Goal: Navigation & Orientation: Find specific page/section

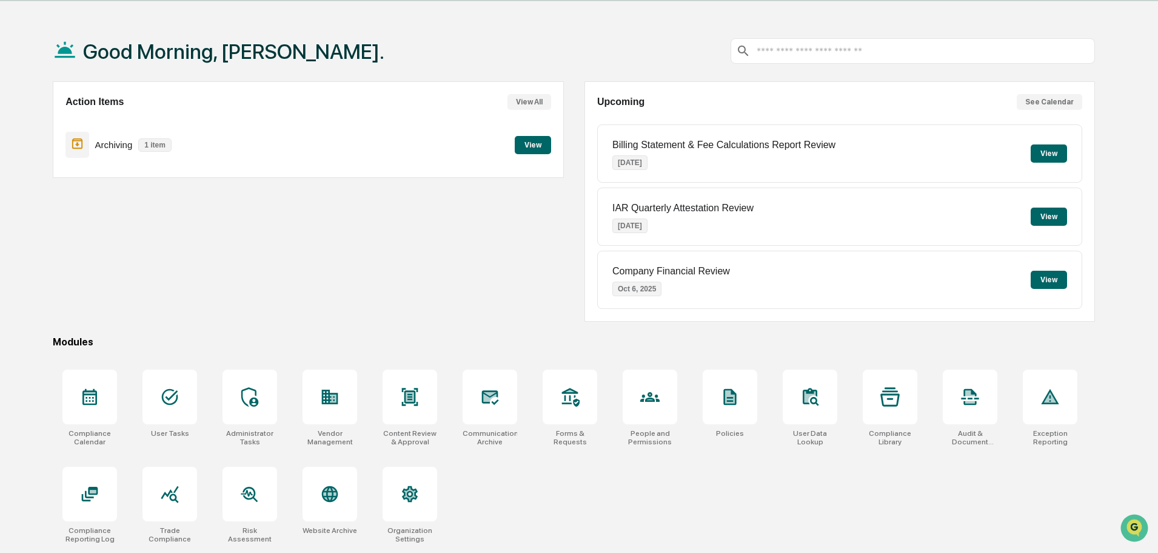
scroll to position [58, 0]
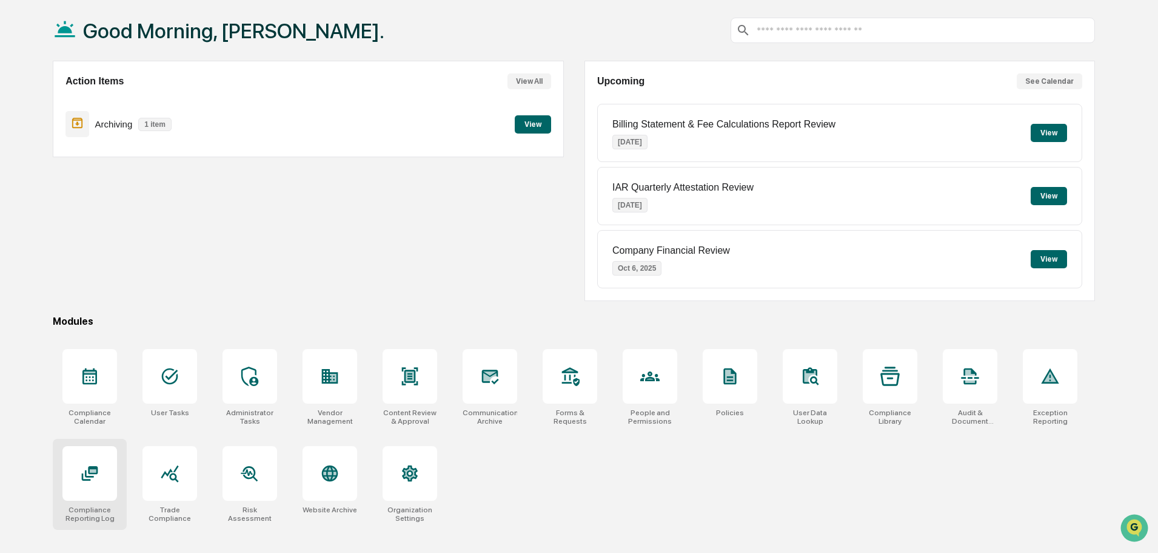
click at [83, 489] on div at bounding box center [89, 473] width 55 height 55
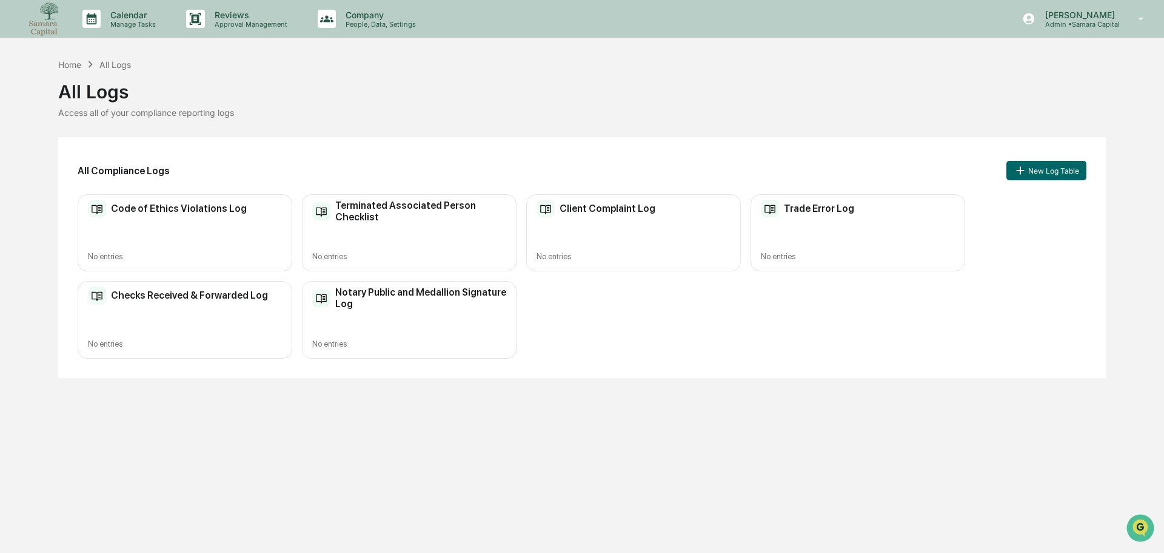
click at [168, 320] on div "Checks Received & Forwarded Log No entries" at bounding box center [185, 319] width 215 height 77
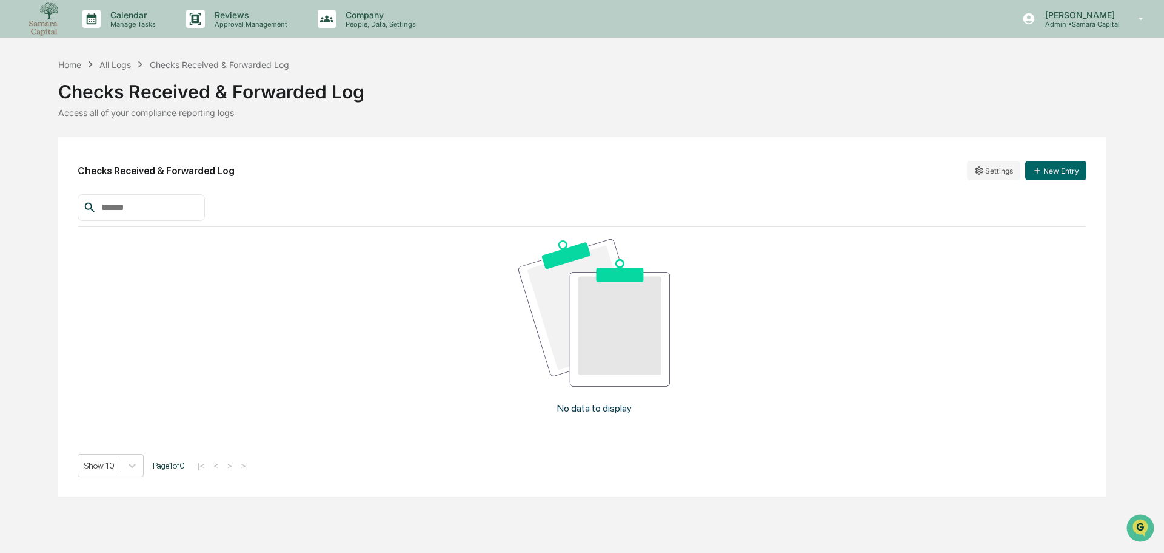
click at [112, 66] on div "All Logs" at bounding box center [115, 64] width 32 height 10
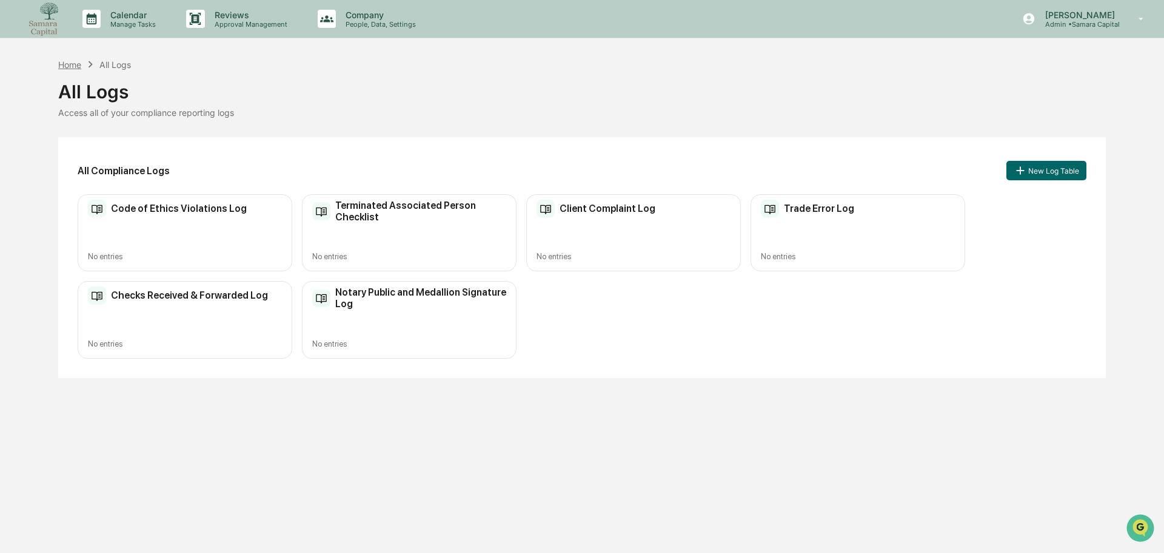
click at [63, 63] on div "Home" at bounding box center [69, 64] width 23 height 10
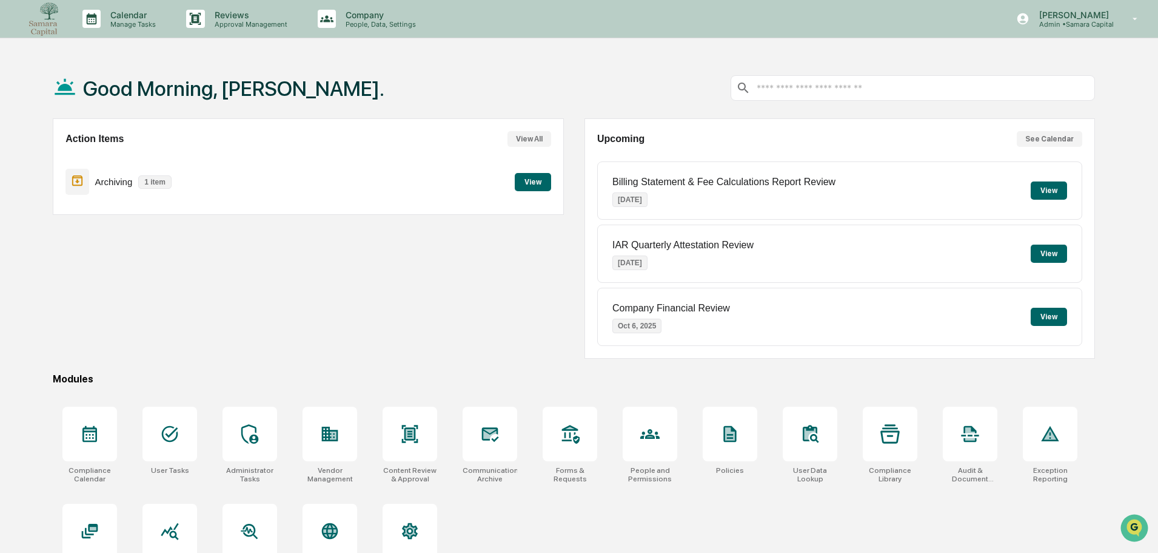
click at [526, 177] on button "View" at bounding box center [533, 182] width 36 height 18
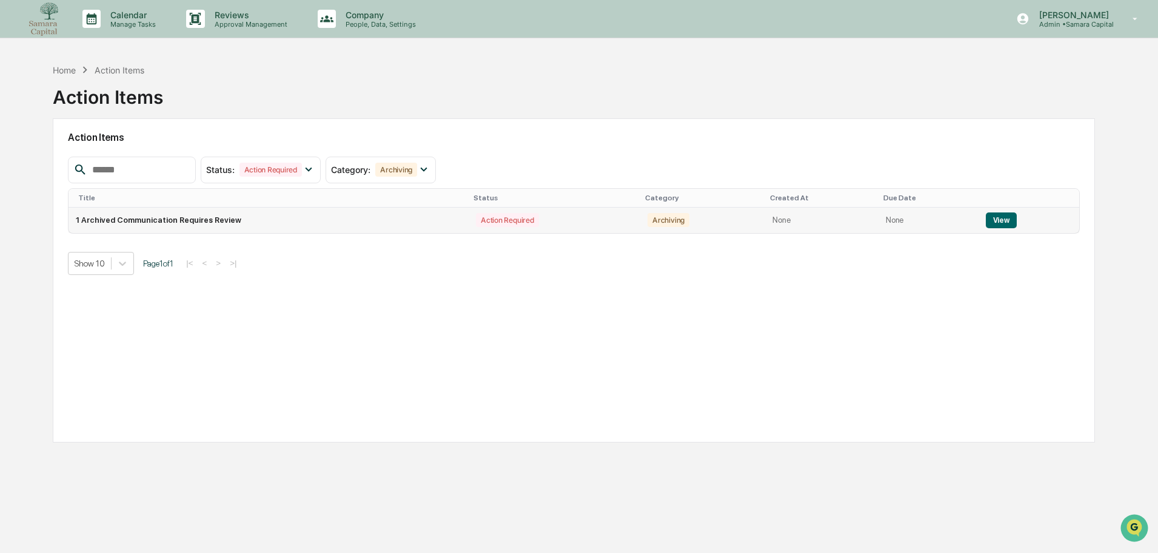
click at [993, 218] on button "View" at bounding box center [1001, 220] width 31 height 16
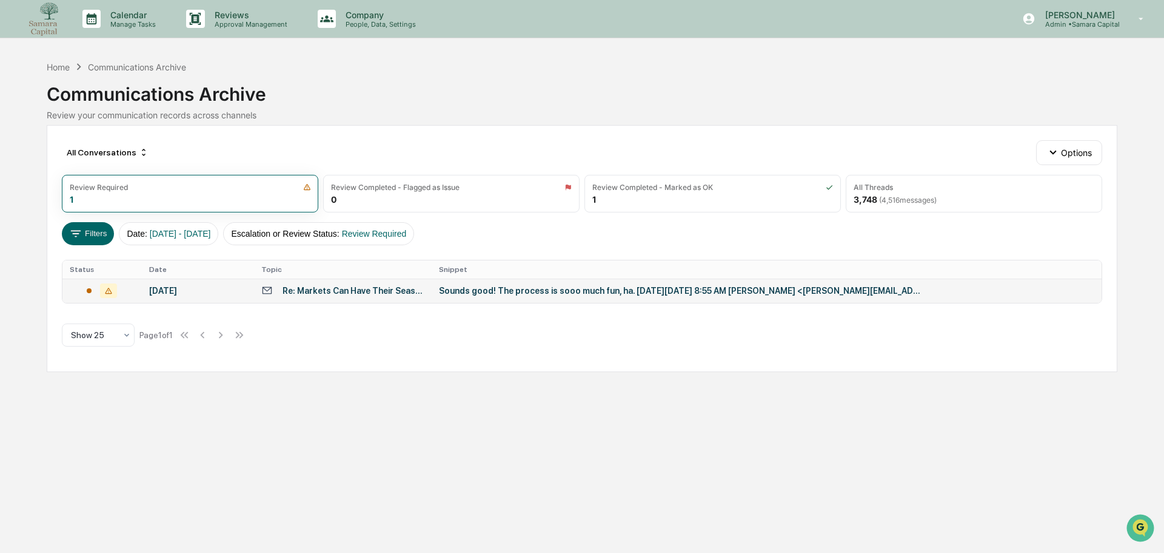
click at [553, 291] on div "Sounds good! The process is sooo much fun, ha. [DATE][DATE] 8:55 AM [PERSON_NAM…" at bounding box center [681, 291] width 485 height 10
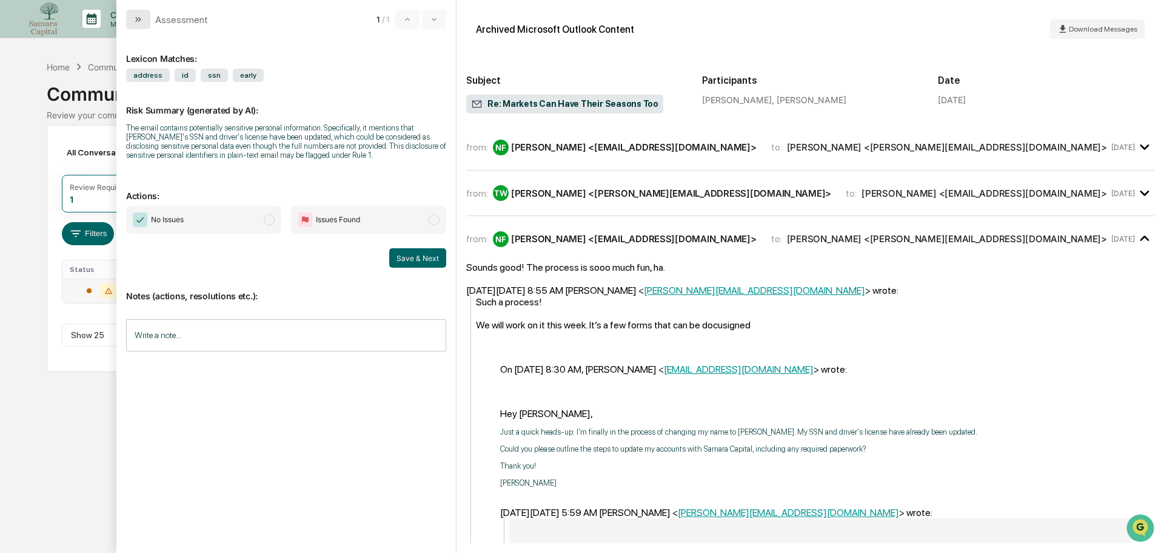
click at [136, 19] on icon "modal" at bounding box center [138, 20] width 10 height 10
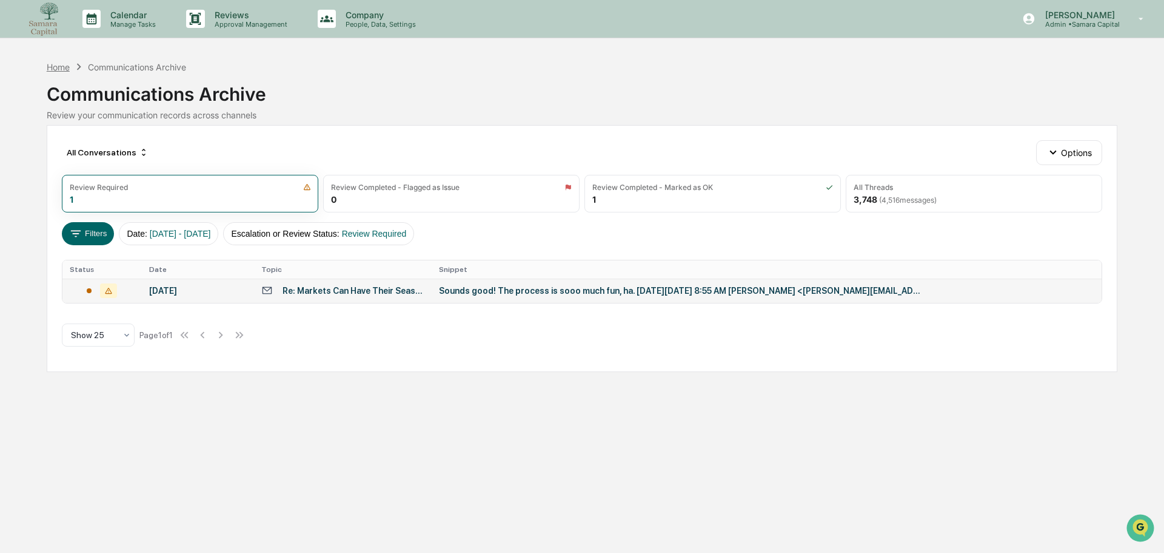
click at [59, 70] on div "Home" at bounding box center [58, 67] width 23 height 10
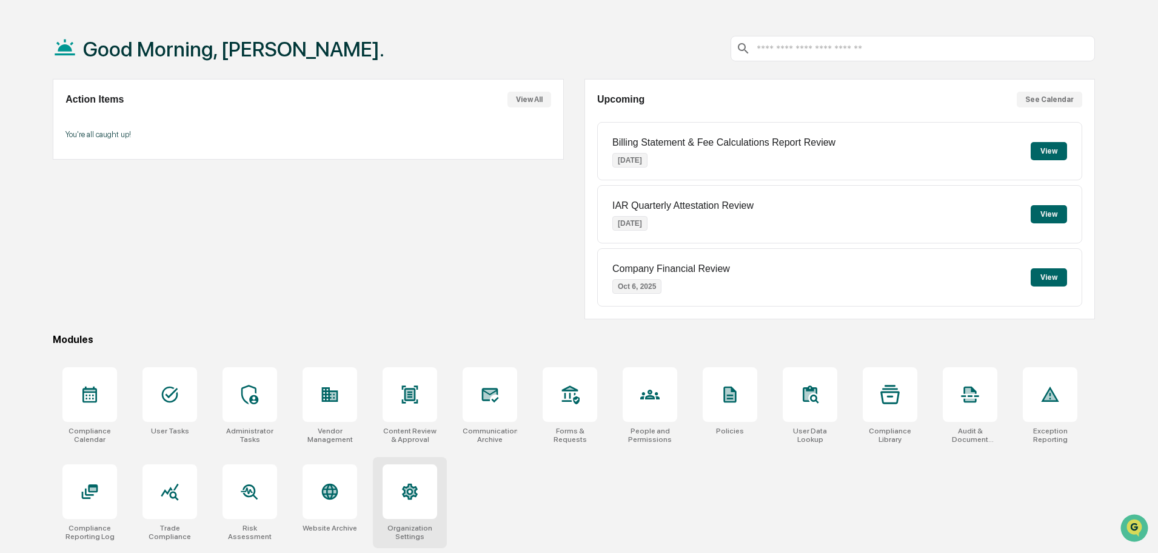
scroll to position [58, 0]
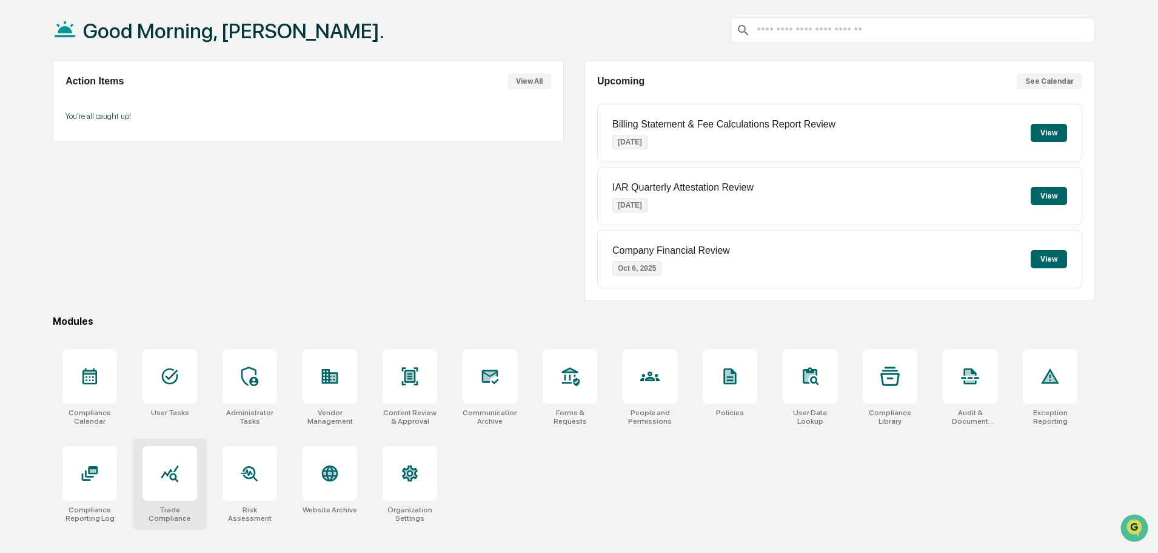
click at [166, 476] on icon at bounding box center [169, 472] width 19 height 19
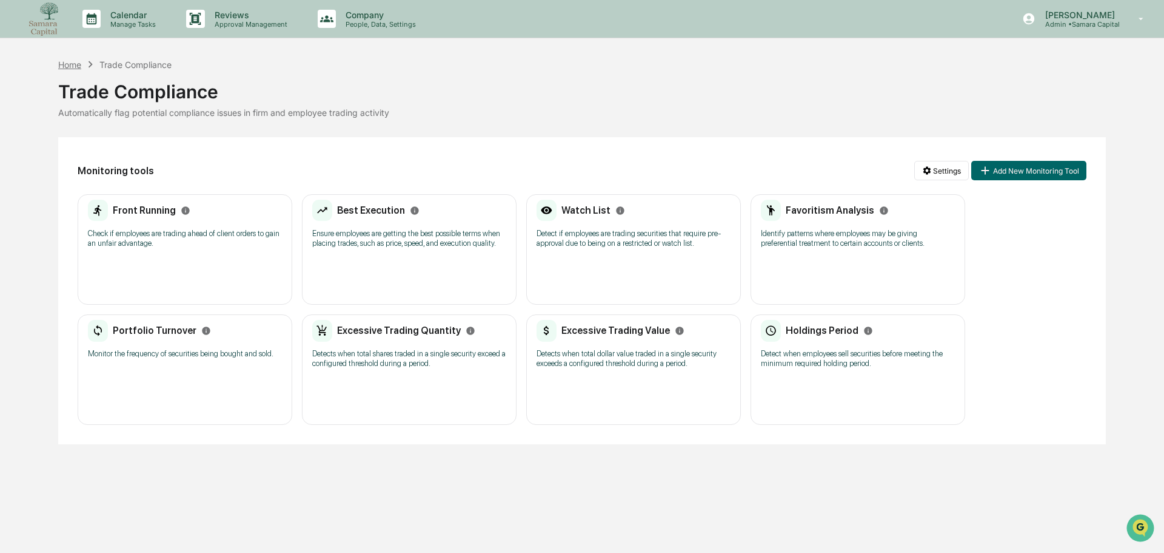
click at [72, 67] on div "Home" at bounding box center [69, 64] width 23 height 10
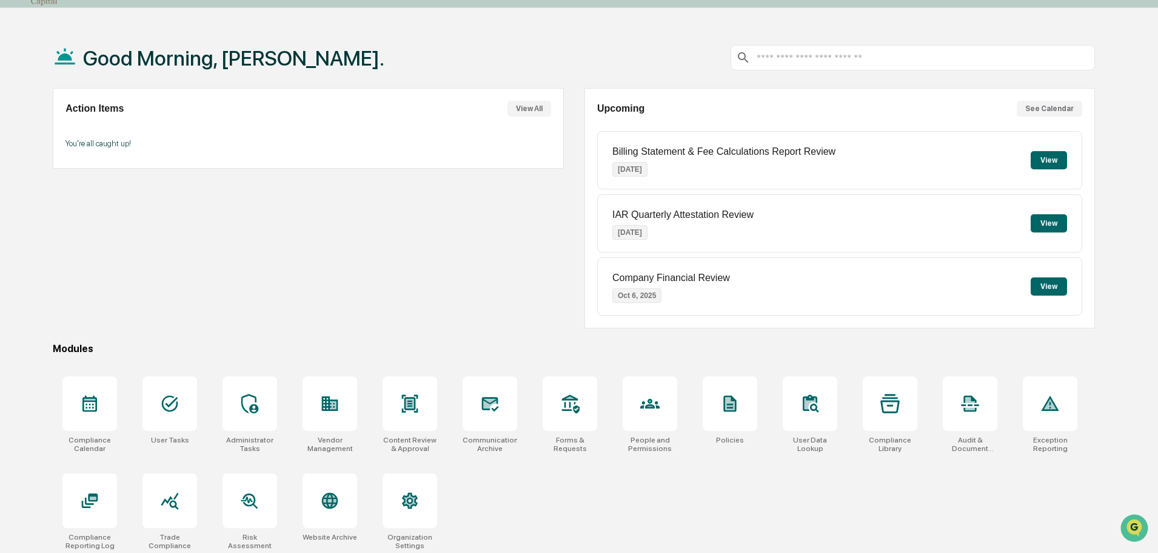
scroll to position [58, 0]
